Goal: Information Seeking & Learning: Find specific fact

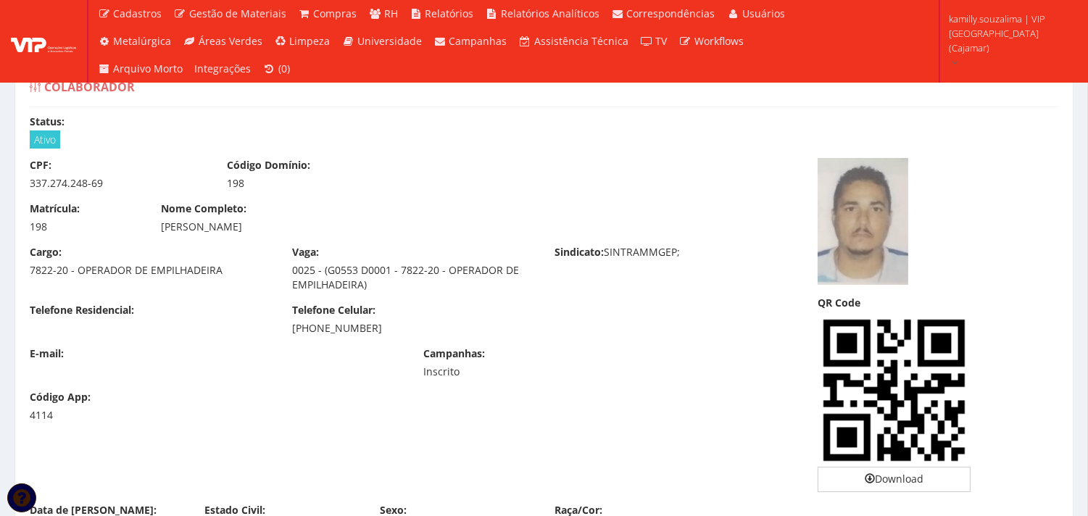
drag, startPoint x: 191, startPoint y: 281, endPoint x: 182, endPoint y: 236, distance: 46.5
click at [191, 279] on div "Cargo: 7822-20 - OPERADOR DE EMPILHADEIRA Vaga: 0025 - (G0553 D0001 - 7822-20 -…" at bounding box center [413, 274] width 788 height 58
click at [656, 270] on div "Cargo: 7822-20 - OPERADOR DE EMPILHADEIRA Vaga: 0025 - (G0553 D0001 - 7822-20 -…" at bounding box center [413, 274] width 788 height 58
drag, startPoint x: 385, startPoint y: 323, endPoint x: 293, endPoint y: 333, distance: 92.6
click at [293, 333] on div "[PHONE_NUMBER]" at bounding box center [412, 328] width 241 height 14
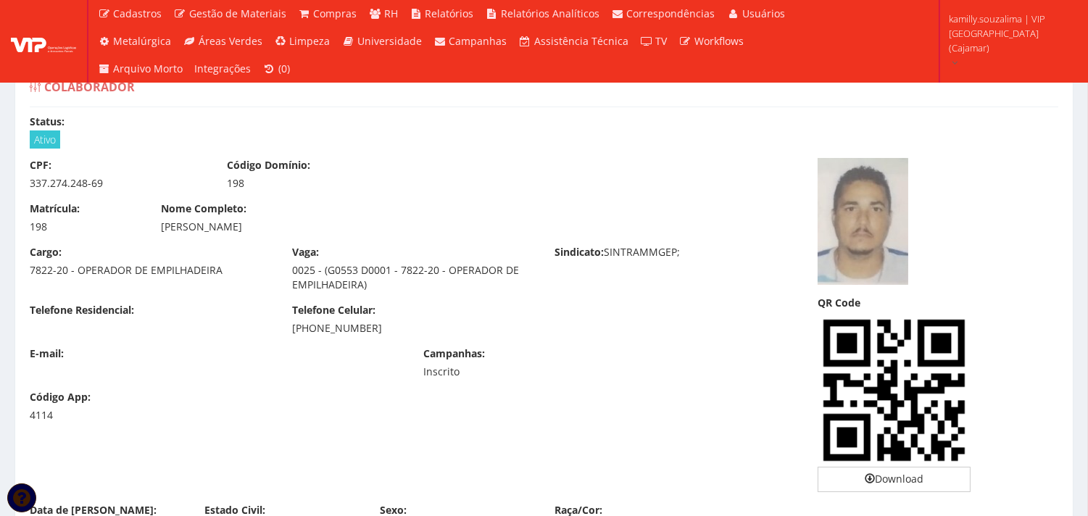
copy div "(11) 94713-4499"
drag, startPoint x: 240, startPoint y: 233, endPoint x: 123, endPoint y: 233, distance: 116.7
click at [123, 233] on div "Matrícula: 198 Nome Completo: CLEITON GOMES DA SILVA" at bounding box center [413, 222] width 788 height 43
drag, startPoint x: 309, startPoint y: 227, endPoint x: 162, endPoint y: 230, distance: 146.4
click at [162, 230] on div "[PERSON_NAME]" at bounding box center [413, 227] width 504 height 14
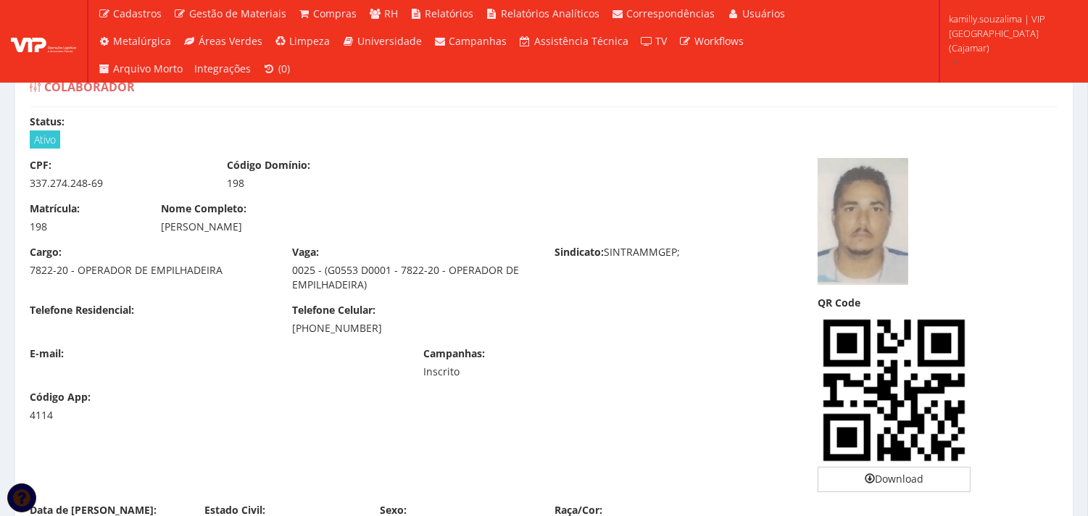
copy div "[PERSON_NAME]"
